Goal: Information Seeking & Learning: Learn about a topic

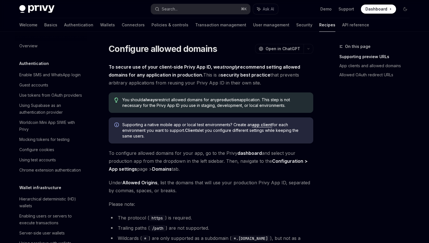
scroll to position [542, 0]
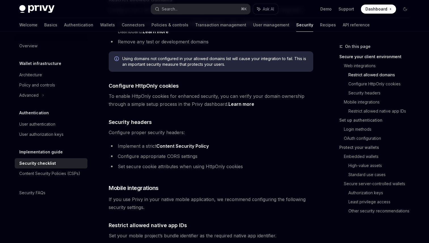
scroll to position [281, 0]
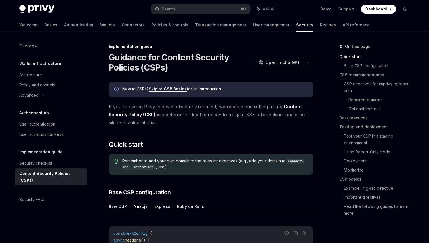
scroll to position [162, 0]
